Goal: Transaction & Acquisition: Purchase product/service

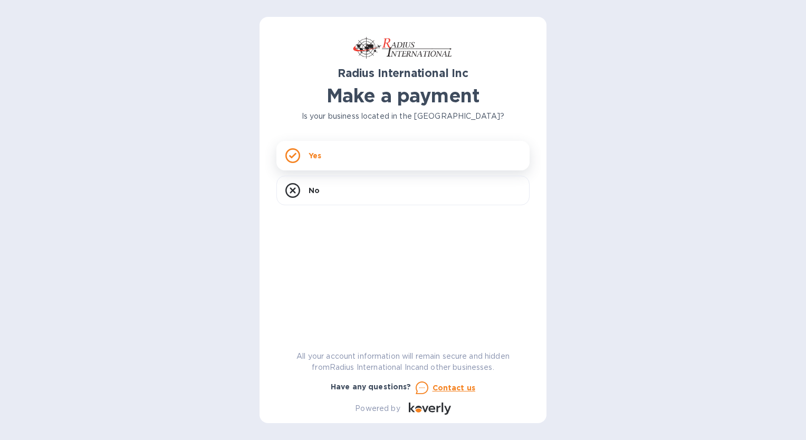
click at [373, 154] on div "Yes" at bounding box center [402, 156] width 253 height 30
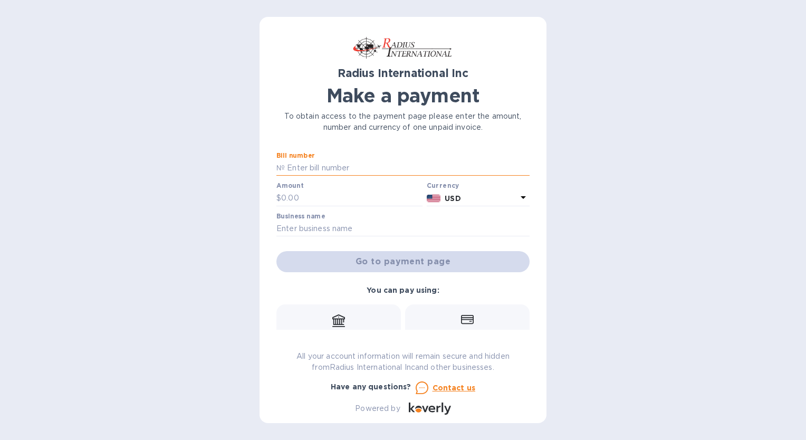
click at [427, 165] on input "text" at bounding box center [407, 168] width 245 height 16
paste input "SSI0009517"
type input "SSI00095177"
click at [303, 202] on input "text" at bounding box center [351, 198] width 141 height 16
type input "6,423.22"
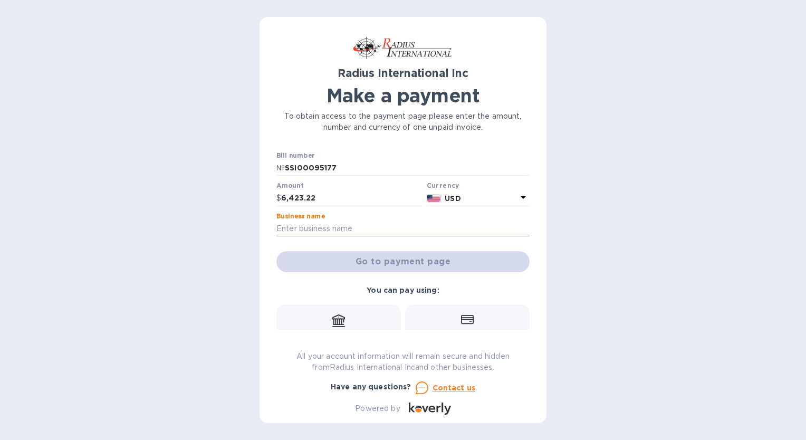
click at [312, 230] on input "text" at bounding box center [402, 229] width 253 height 16
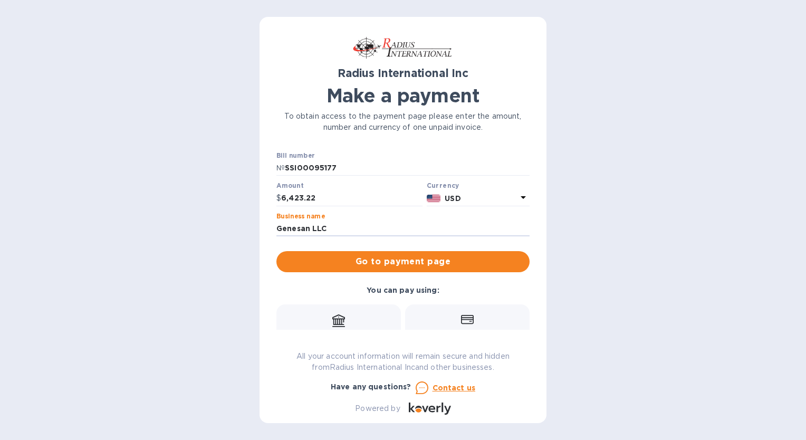
type input "Genesan LLC"
click at [381, 272] on div "Go to payment page" at bounding box center [402, 261] width 257 height 25
click at [387, 256] on span "Go to payment page" at bounding box center [403, 261] width 236 height 13
